Goal: Task Accomplishment & Management: Complete application form

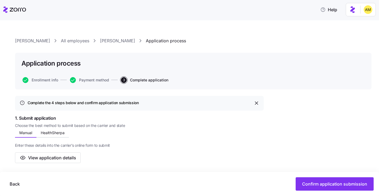
click at [100, 41] on link "[PERSON_NAME]" at bounding box center [117, 40] width 35 height 7
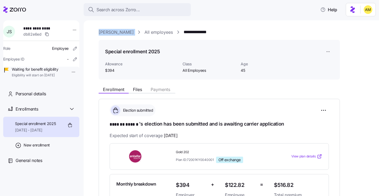
drag, startPoint x: 117, startPoint y: 33, endPoint x: 97, endPoint y: 33, distance: 20.4
click at [97, 33] on div "**********" at bounding box center [231, 108] width 295 height 176
copy div "[PERSON_NAME]"
click at [173, 102] on div "**********" at bounding box center [219, 178] width 241 height 158
drag, startPoint x: 139, startPoint y: 126, endPoint x: 107, endPoint y: 126, distance: 31.6
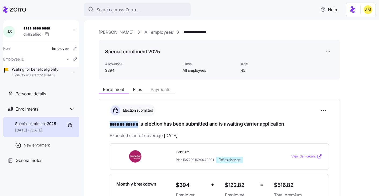
click at [107, 126] on div "**********" at bounding box center [219, 178] width 241 height 158
copy span "******* ******"
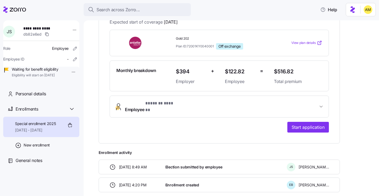
scroll to position [114, 0]
click at [309, 124] on span "Start application" at bounding box center [307, 127] width 33 height 6
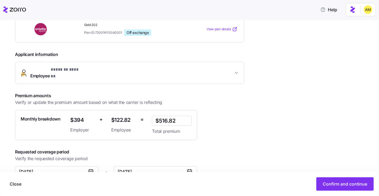
scroll to position [105, 0]
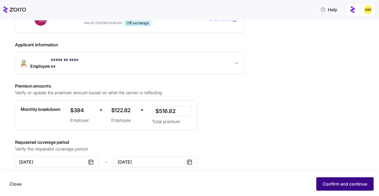
click at [335, 182] on span "Confirm and continue" at bounding box center [344, 184] width 44 height 6
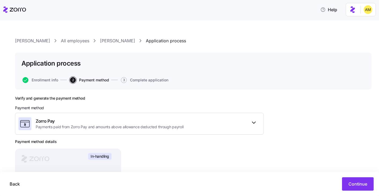
scroll to position [70, 0]
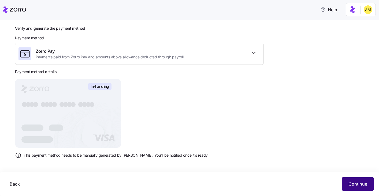
click at [354, 185] on span "Continue" at bounding box center [357, 184] width 19 height 6
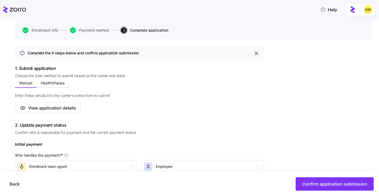
scroll to position [48, 0]
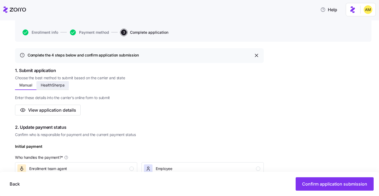
click at [43, 86] on span "HealthSherpa" at bounding box center [53, 85] width 24 height 4
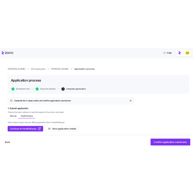
scroll to position [48, 0]
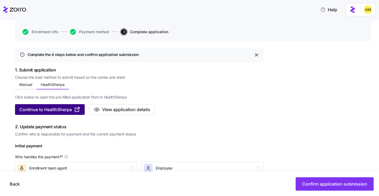
click at [53, 108] on span "Continue to HealthSherpa" at bounding box center [45, 109] width 52 height 6
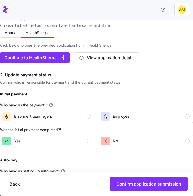
scroll to position [88, 0]
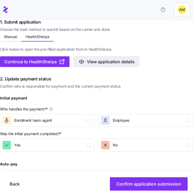
click at [105, 59] on span "View application details" at bounding box center [111, 61] width 48 height 6
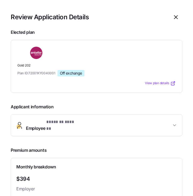
click at [166, 122] on span "Employee * ******* ****** *" at bounding box center [99, 125] width 146 height 13
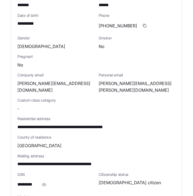
scroll to position [163, 0]
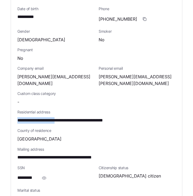
drag, startPoint x: 66, startPoint y: 110, endPoint x: 15, endPoint y: 110, distance: 51.4
click at [15, 110] on div "**********" at bounding box center [96, 112] width 171 height 279
copy span "**********"
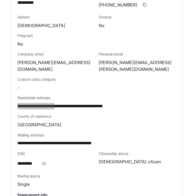
scroll to position [177, 0]
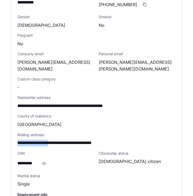
drag, startPoint x: 58, startPoint y: 131, endPoint x: 9, endPoint y: 131, distance: 48.7
click at [9, 131] on section "**********" at bounding box center [96, 98] width 193 height 196
copy span "**********"
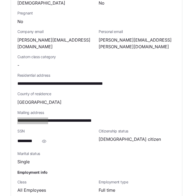
scroll to position [205, 0]
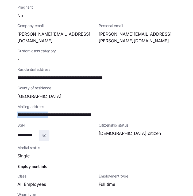
click at [43, 134] on icon "button" at bounding box center [44, 135] width 4 height 3
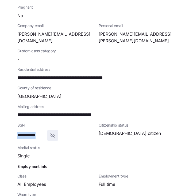
drag, startPoint x: 46, startPoint y: 124, endPoint x: 16, endPoint y: 124, distance: 29.7
click at [16, 124] on div "**********" at bounding box center [96, 70] width 171 height 279
copy span "**********"
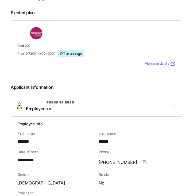
scroll to position [0, 0]
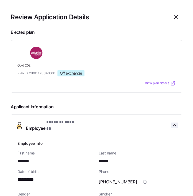
click at [174, 122] on icon "button" at bounding box center [174, 124] width 5 height 5
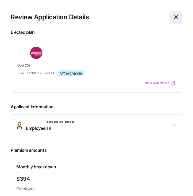
click at [173, 19] on icon "button" at bounding box center [176, 17] width 6 height 6
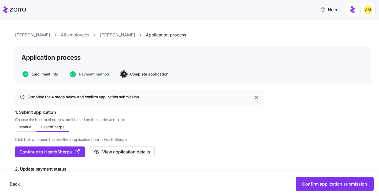
scroll to position [6, 0]
click at [100, 36] on link "[PERSON_NAME]" at bounding box center [117, 35] width 35 height 7
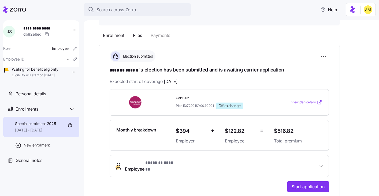
scroll to position [45, 0]
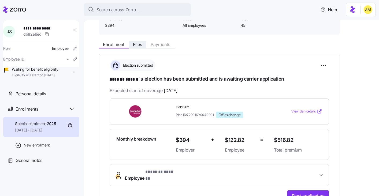
click at [138, 42] on span "Files" at bounding box center [137, 44] width 9 height 4
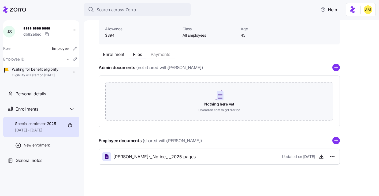
scroll to position [36, 0]
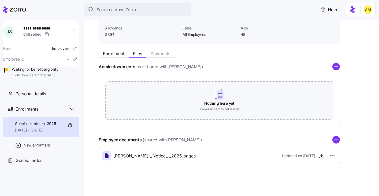
click at [169, 155] on span "[PERSON_NAME]-_Notice_-_2025.pages" at bounding box center [154, 156] width 82 height 7
click at [322, 158] on icon "button" at bounding box center [320, 155] width 5 height 5
click at [117, 50] on button "Enrollment" at bounding box center [114, 53] width 30 height 6
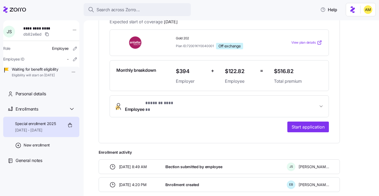
scroll to position [118, 0]
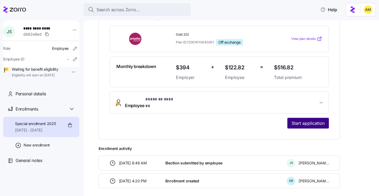
click at [295, 120] on span "Start application" at bounding box center [307, 123] width 33 height 6
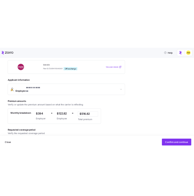
scroll to position [105, 0]
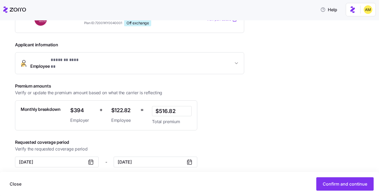
click at [145, 60] on span "Employee * ******* ****** *" at bounding box center [131, 63] width 203 height 13
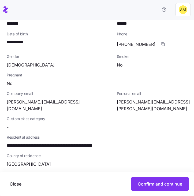
scroll to position [202, 0]
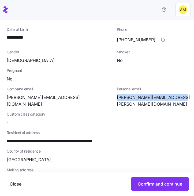
drag, startPoint x: 116, startPoint y: 92, endPoint x: 179, endPoint y: 94, distance: 63.0
click at [179, 94] on div "Personal email [PERSON_NAME][EMAIL_ADDRESS][PERSON_NAME][DOMAIN_NAME]" at bounding box center [170, 96] width 110 height 25
copy span "[PERSON_NAME][EMAIL_ADDRESS][PERSON_NAME][DOMAIN_NAME]"
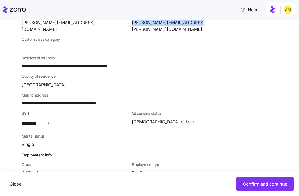
scroll to position [233, 0]
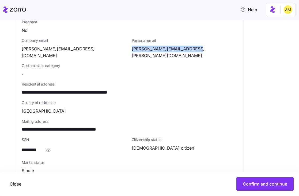
copy span "[PERSON_NAME][EMAIL_ADDRESS][PERSON_NAME][DOMAIN_NAME]"
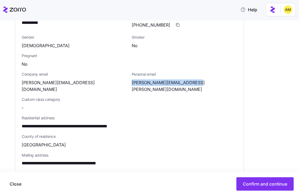
scroll to position [194, 0]
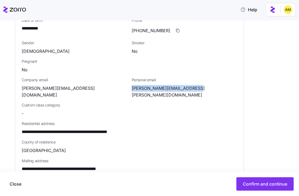
copy span "[PERSON_NAME][EMAIL_ADDRESS][PERSON_NAME][DOMAIN_NAME]"
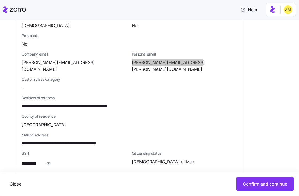
scroll to position [258, 0]
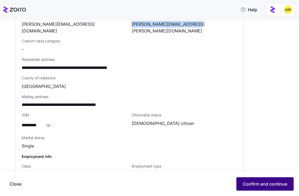
click at [254, 186] on span "Confirm and continue" at bounding box center [265, 183] width 44 height 6
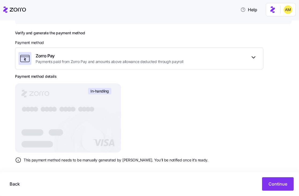
scroll to position [70, 0]
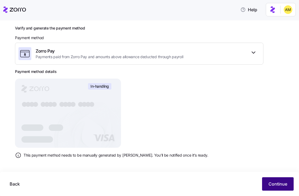
click at [267, 185] on button "Continue" at bounding box center [278, 183] width 32 height 13
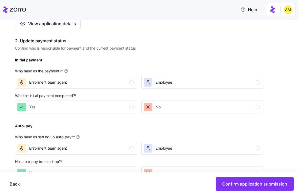
scroll to position [145, 0]
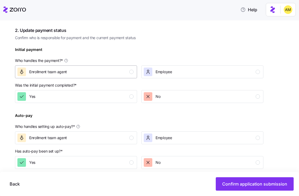
click at [97, 73] on div "Enrollment team agent" at bounding box center [75, 71] width 116 height 9
click at [167, 99] on div "No" at bounding box center [202, 96] width 116 height 9
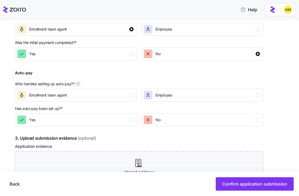
scroll to position [193, 0]
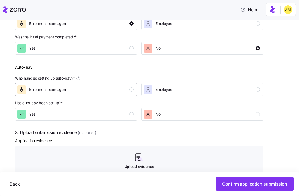
click at [90, 88] on div "Enrollment team agent" at bounding box center [75, 89] width 116 height 9
click at [85, 121] on div "Complete the 4 steps below and confirm application submission 1. Submit applica…" at bounding box center [139, 73] width 249 height 340
click at [85, 115] on div "Yes" at bounding box center [75, 114] width 116 height 9
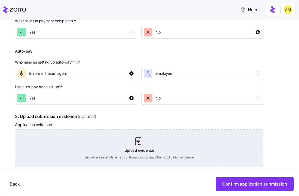
scroll to position [211, 0]
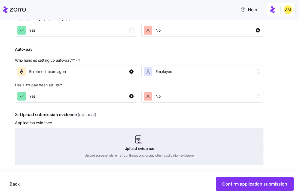
click at [140, 147] on div "Upload evidence Upload screenshots, email confirmations, or any other applicati…" at bounding box center [139, 145] width 249 height 37
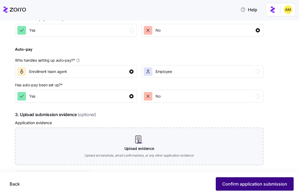
click at [237, 184] on span "Confirm application submission" at bounding box center [254, 183] width 65 height 6
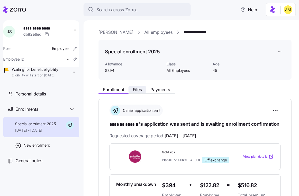
click at [138, 91] on span "Files" at bounding box center [137, 89] width 9 height 4
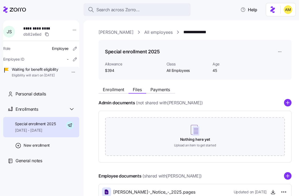
scroll to position [48, 0]
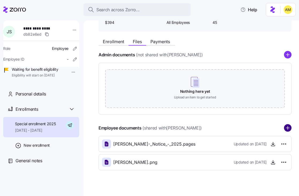
click at [290, 130] on circle "add icon" at bounding box center [287, 128] width 7 height 7
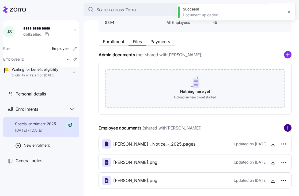
click at [286, 129] on circle "add icon" at bounding box center [287, 128] width 7 height 7
